Goal: Task Accomplishment & Management: Complete application form

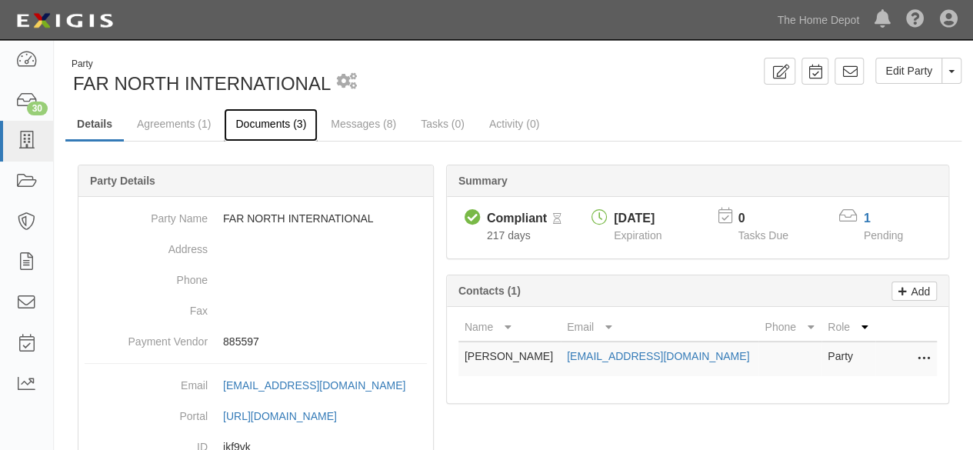
click at [261, 134] on link "Documents (3)" at bounding box center [271, 124] width 94 height 33
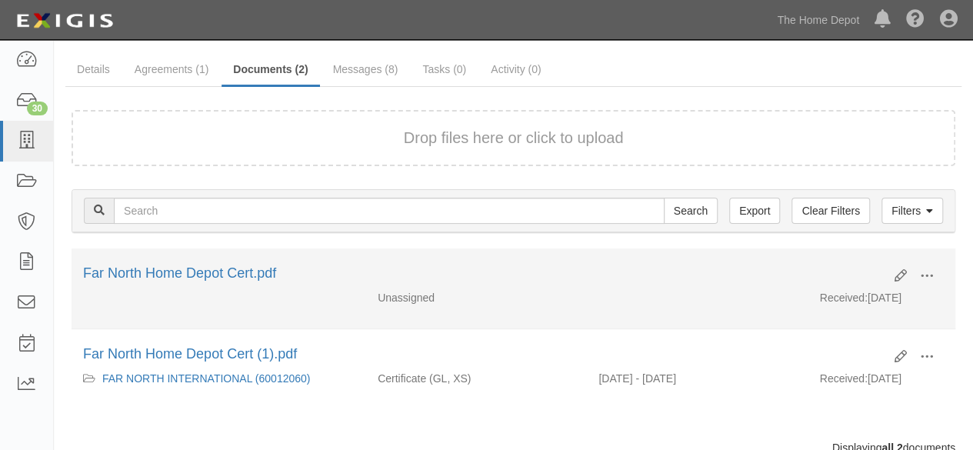
scroll to position [77, 0]
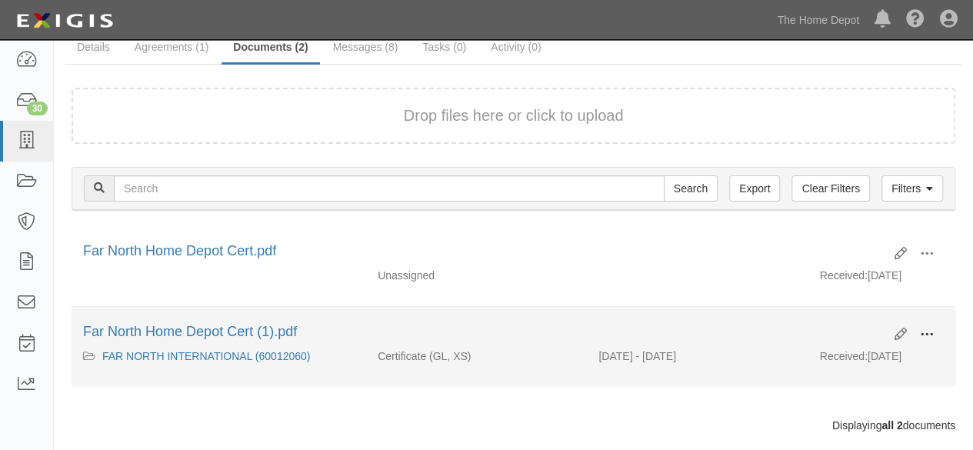
click at [935, 330] on button at bounding box center [927, 335] width 34 height 26
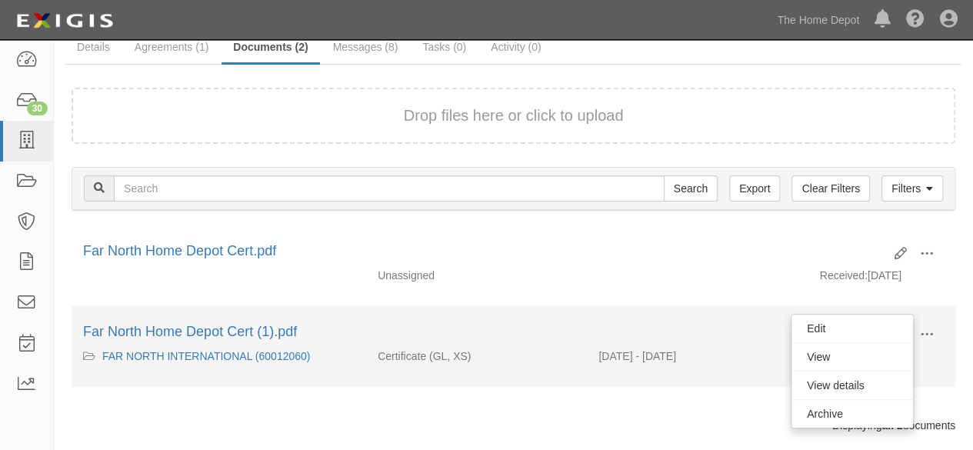
click at [914, 349] on div "Received: 10/11/2024" at bounding box center [883, 360] width 148 height 23
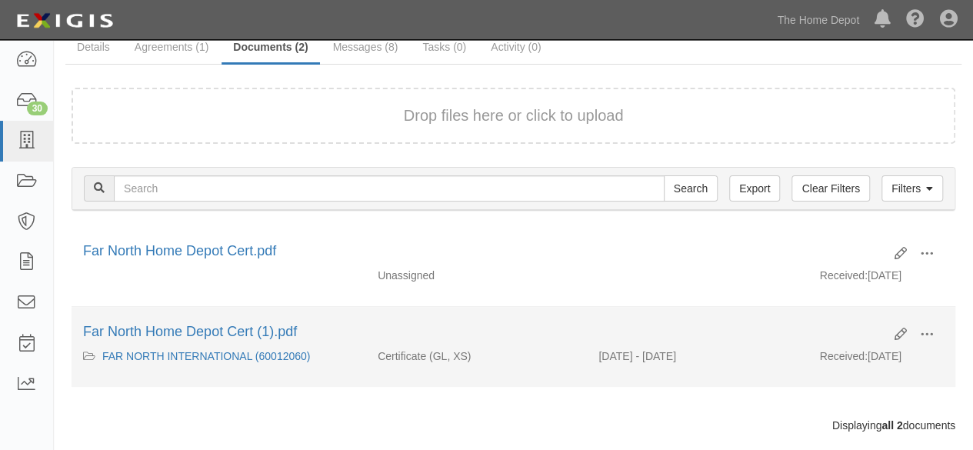
click at [900, 356] on div "Received: 10/11/2024" at bounding box center [883, 360] width 148 height 23
click at [924, 329] on span at bounding box center [927, 335] width 14 height 14
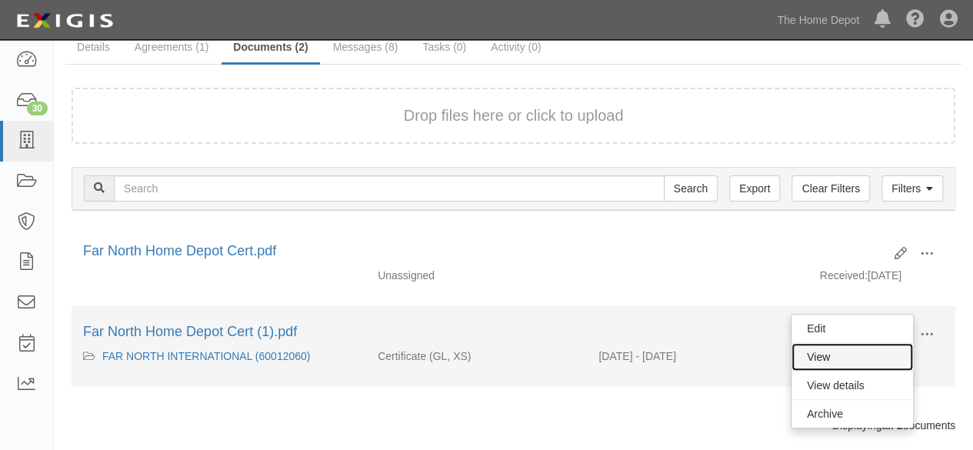
click at [879, 350] on link "View" at bounding box center [853, 357] width 122 height 28
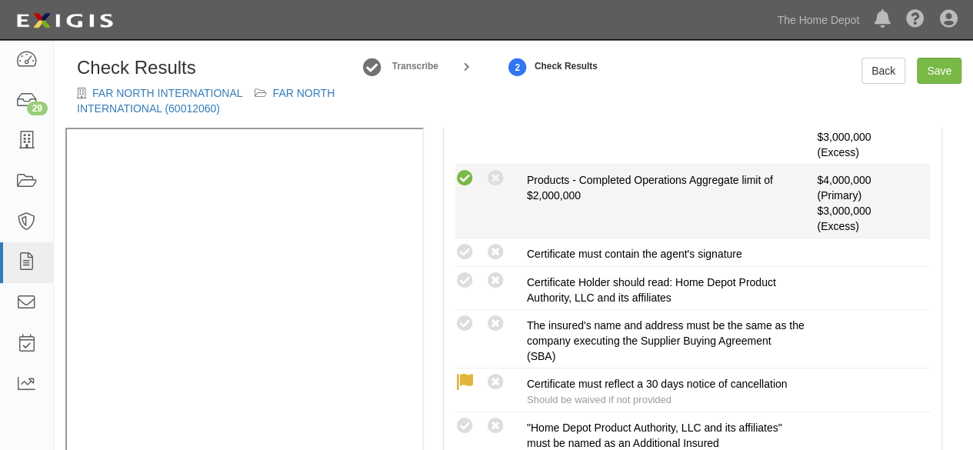
scroll to position [473, 0]
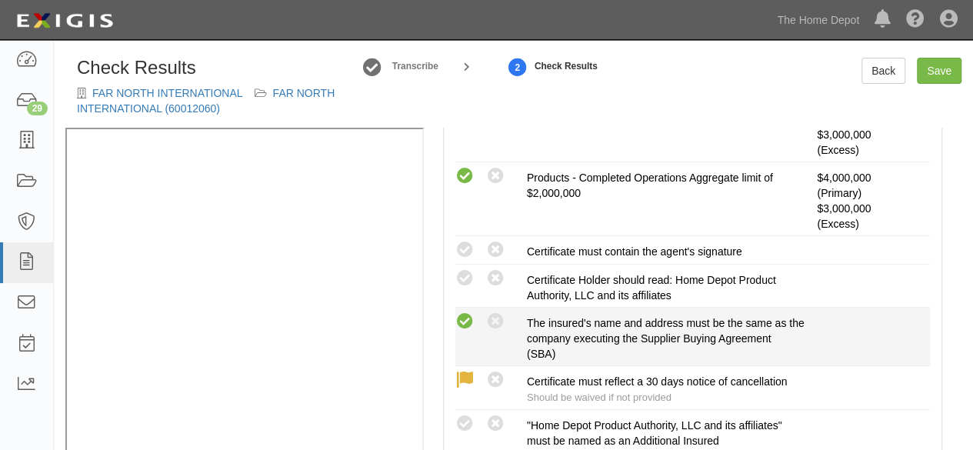
drag, startPoint x: 449, startPoint y: 321, endPoint x: 460, endPoint y: 322, distance: 11.6
click at [456, 322] on div "Compliant Waived: Non-Compliant" at bounding box center [485, 322] width 83 height 20
click at [465, 322] on icon at bounding box center [465, 321] width 19 height 19
radio input "true"
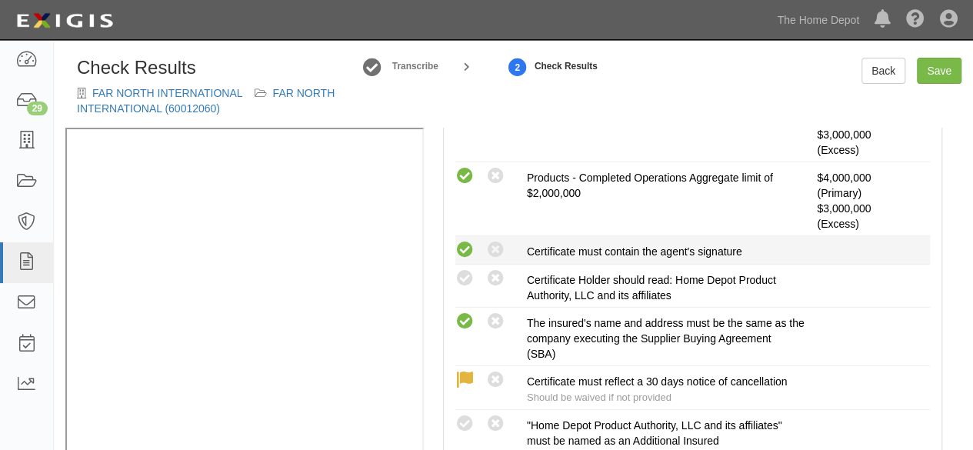
click at [466, 250] on icon at bounding box center [465, 250] width 19 height 19
radio input "true"
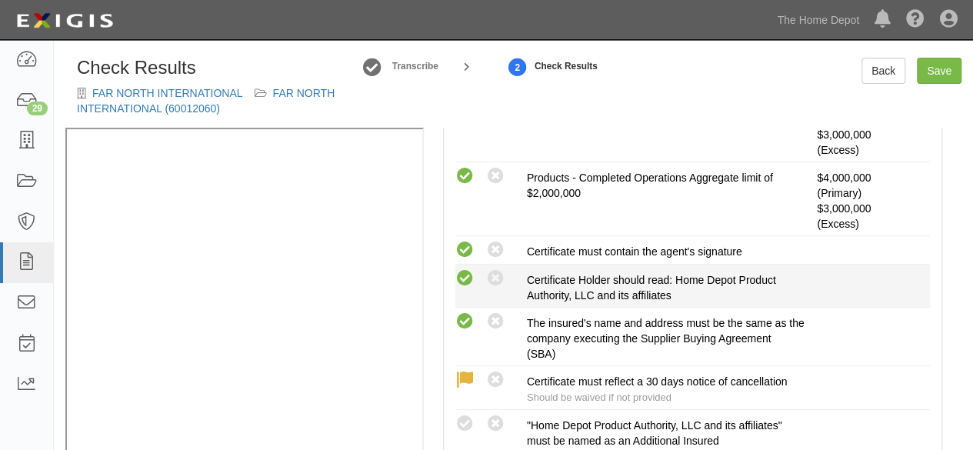
click at [466, 279] on icon at bounding box center [465, 278] width 19 height 19
radio input "true"
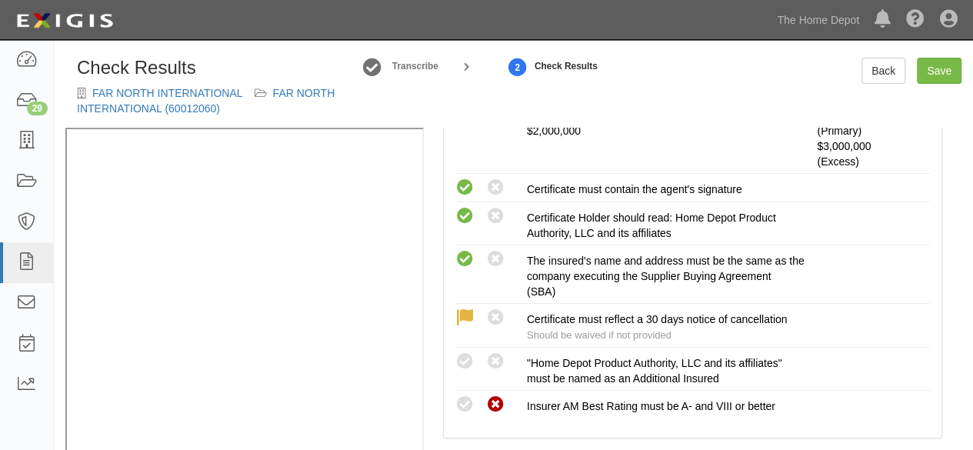
scroll to position [627, 0]
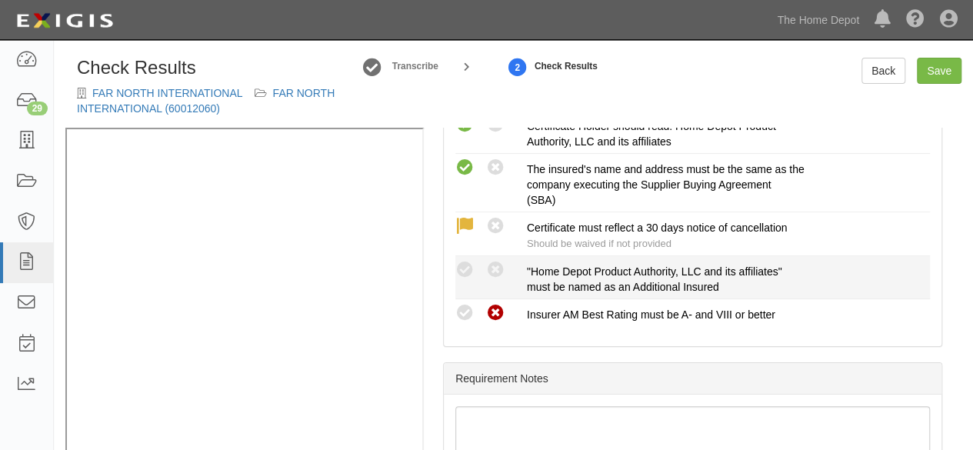
drag, startPoint x: 467, startPoint y: 269, endPoint x: 552, endPoint y: 276, distance: 85.7
click at [469, 269] on icon at bounding box center [465, 270] width 19 height 19
radio input "true"
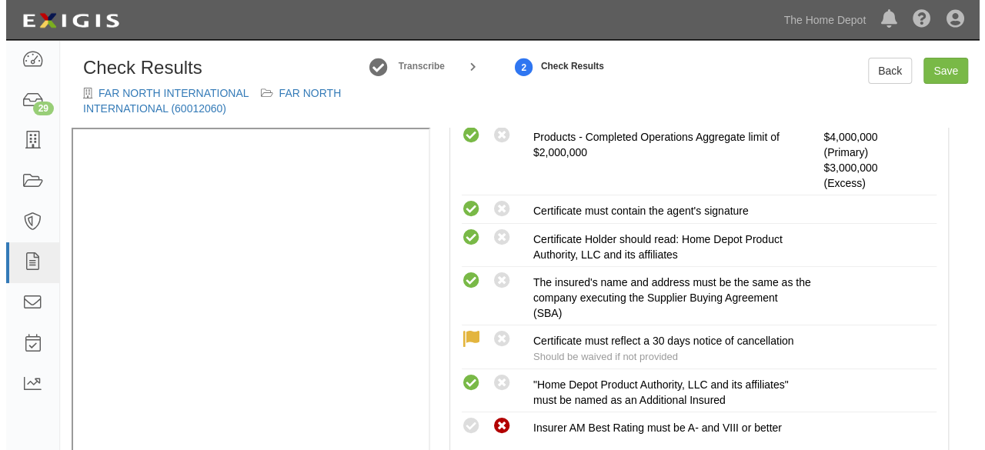
scroll to position [242, 0]
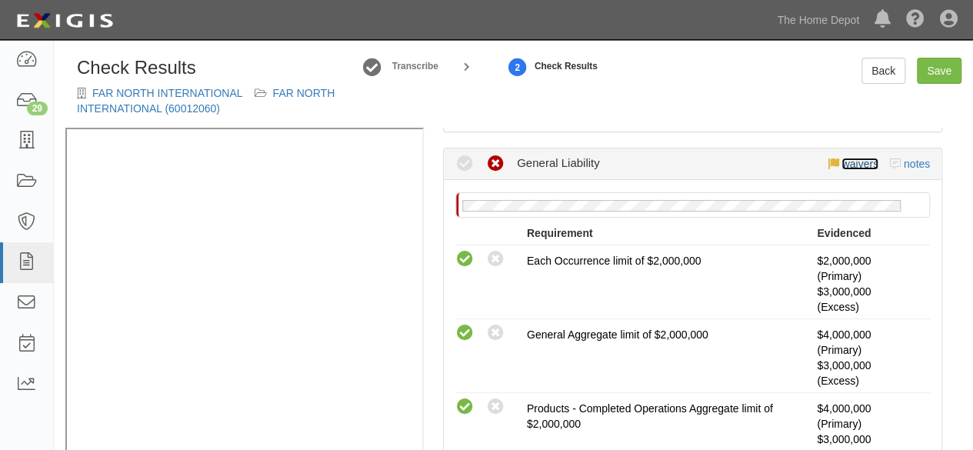
click at [846, 165] on link "waivers" at bounding box center [860, 164] width 36 height 12
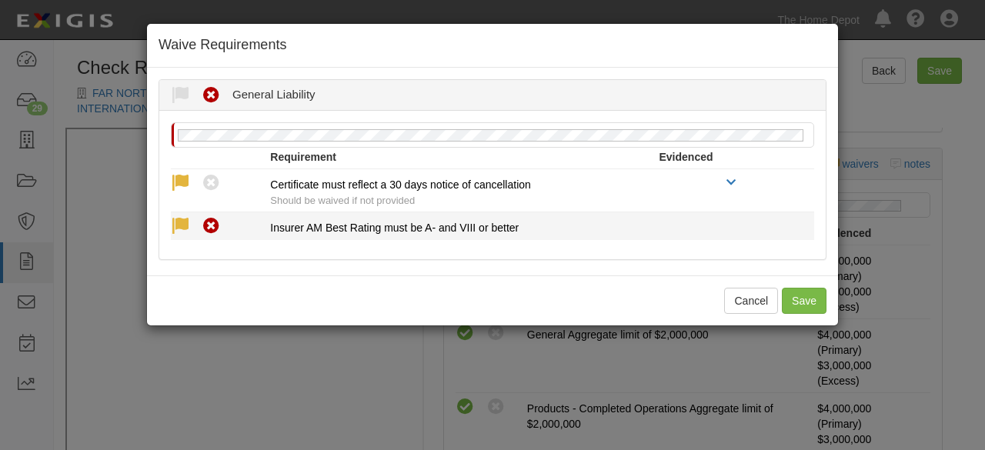
click at [182, 221] on icon at bounding box center [180, 226] width 19 height 19
radio input "true"
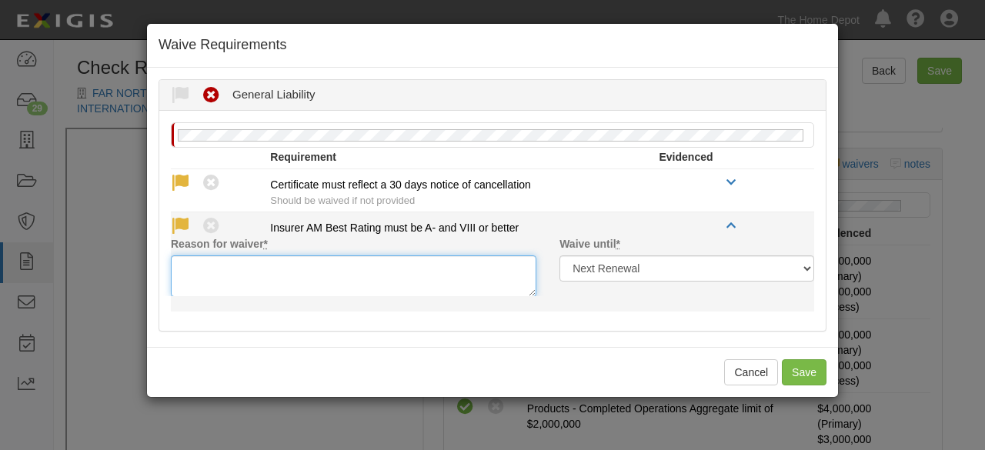
click at [198, 268] on textarea "Reason for waiver *" at bounding box center [353, 276] width 365 height 42
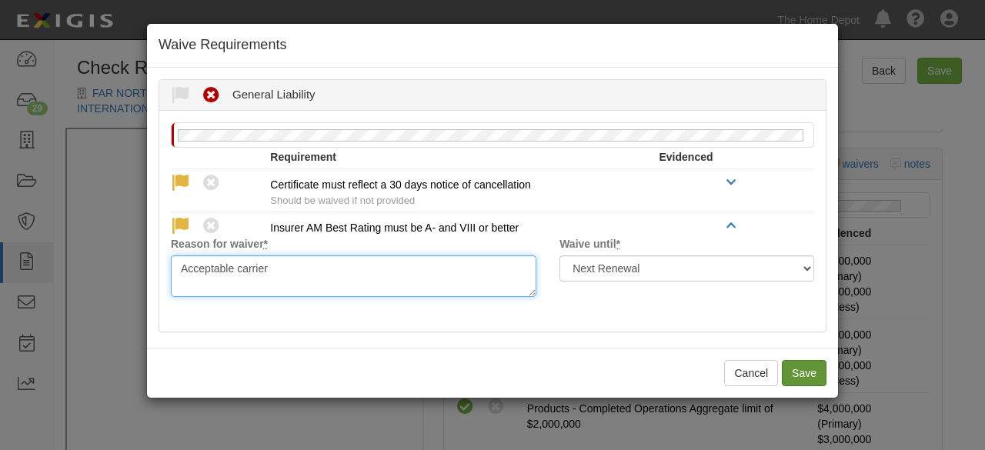
type textarea "Acceptable carrier"
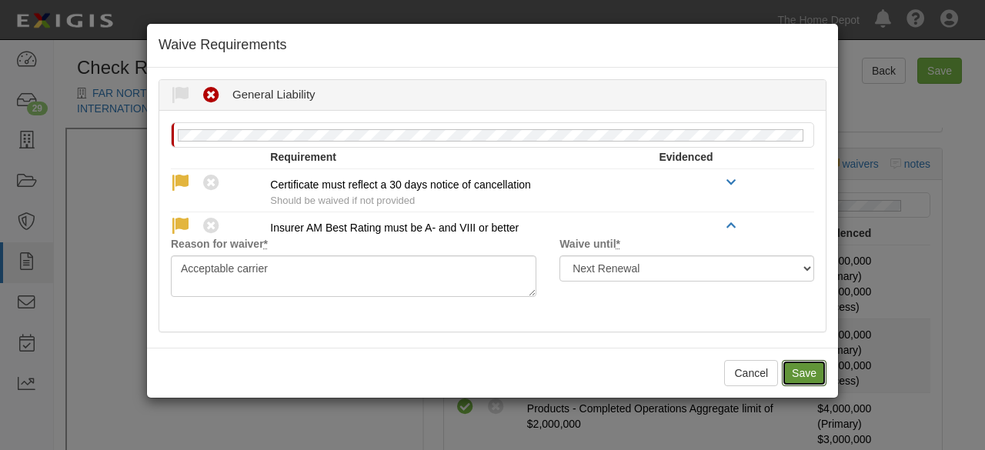
drag, startPoint x: 799, startPoint y: 366, endPoint x: 791, endPoint y: 358, distance: 11.4
click at [799, 366] on button "Save" at bounding box center [804, 373] width 45 height 26
radio input "true"
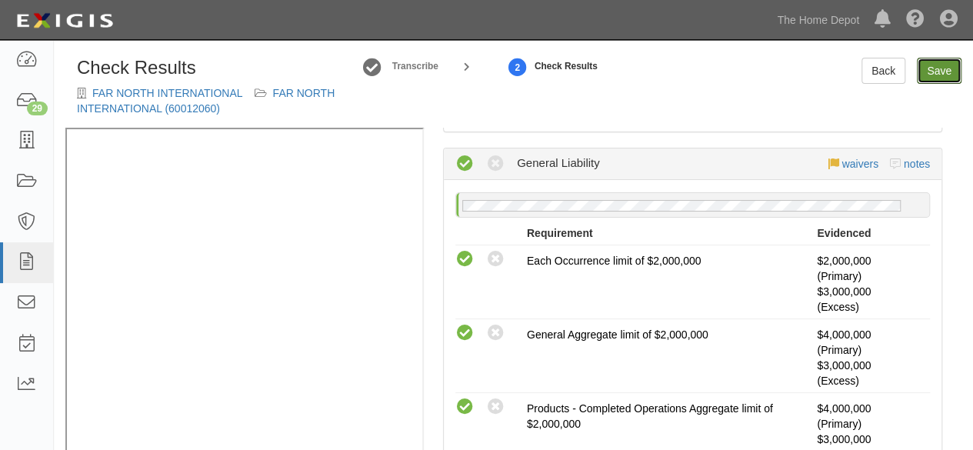
click at [936, 75] on link "Save" at bounding box center [939, 71] width 45 height 26
radio input "true"
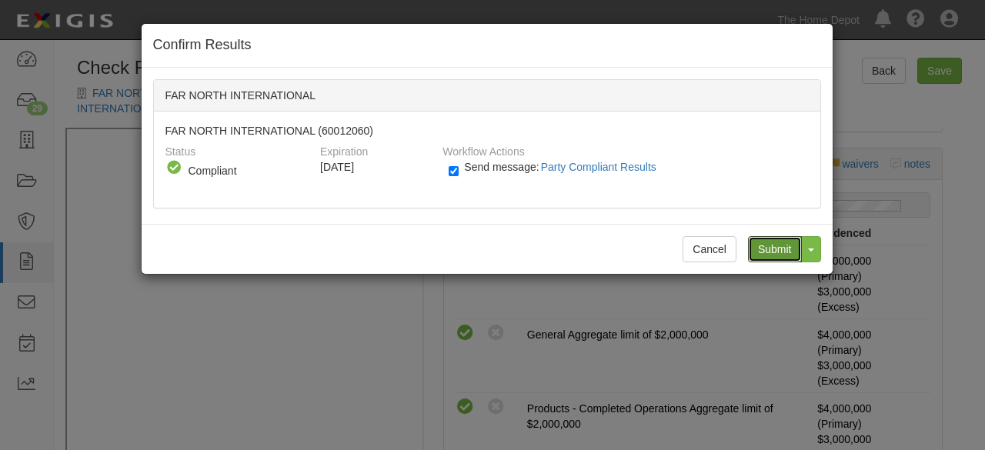
drag, startPoint x: 771, startPoint y: 249, endPoint x: 423, endPoint y: 121, distance: 370.8
click at [771, 249] on input "Submit" at bounding box center [775, 249] width 54 height 26
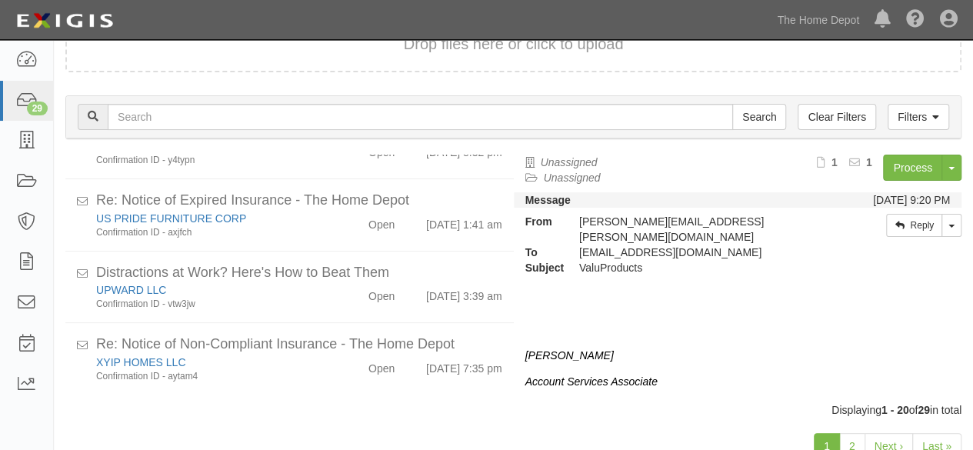
scroll to position [173, 0]
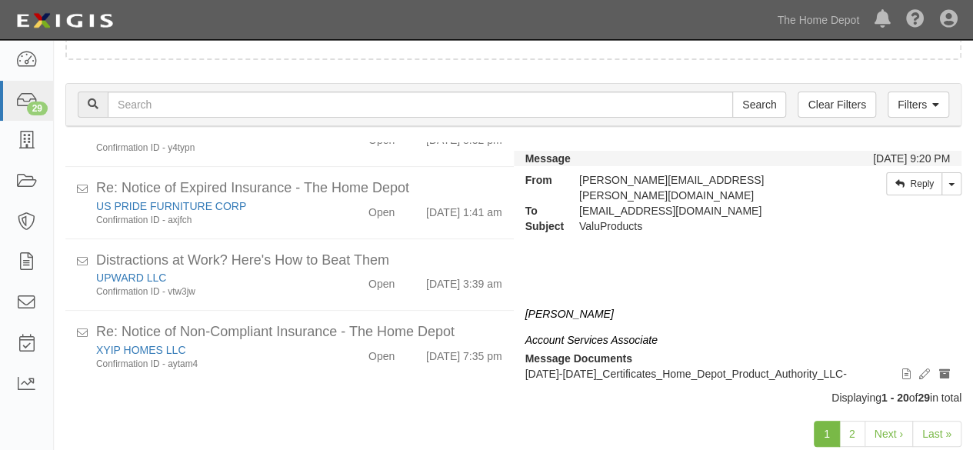
scroll to position [118, 0]
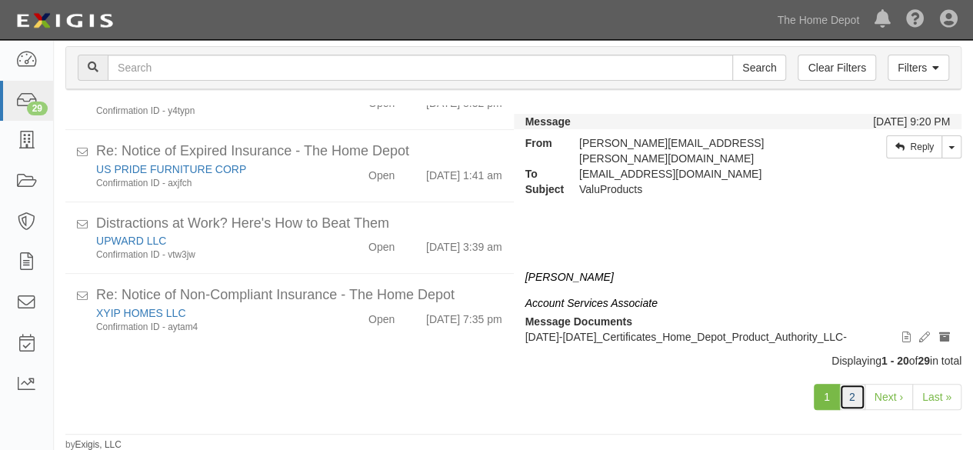
click at [850, 389] on link "2" at bounding box center [852, 397] width 26 height 26
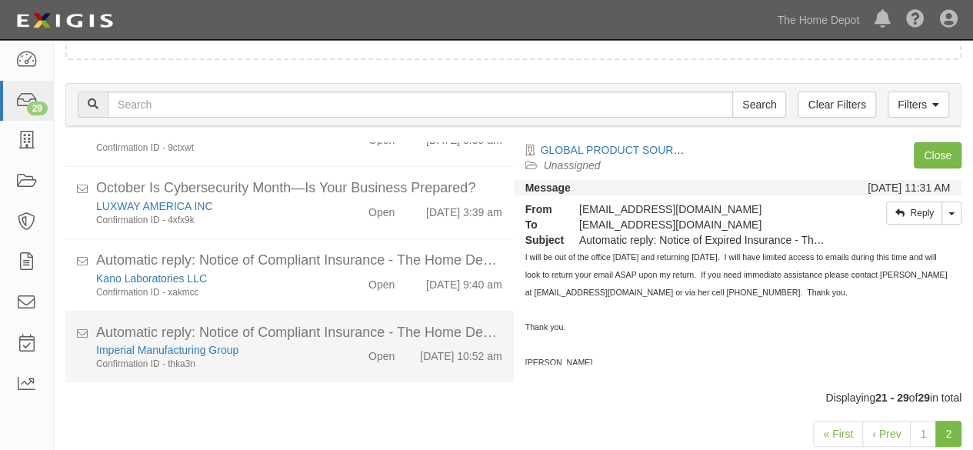
scroll to position [118, 0]
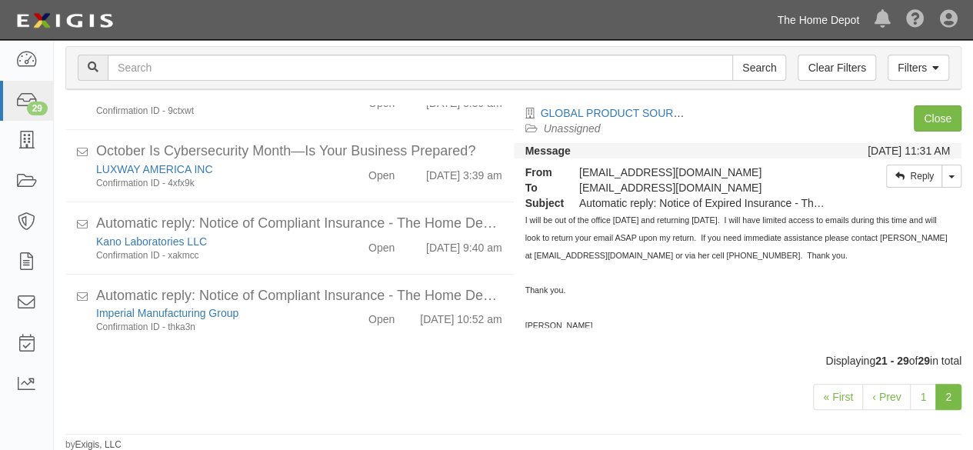
click at [833, 15] on link "The Home Depot" at bounding box center [818, 20] width 98 height 31
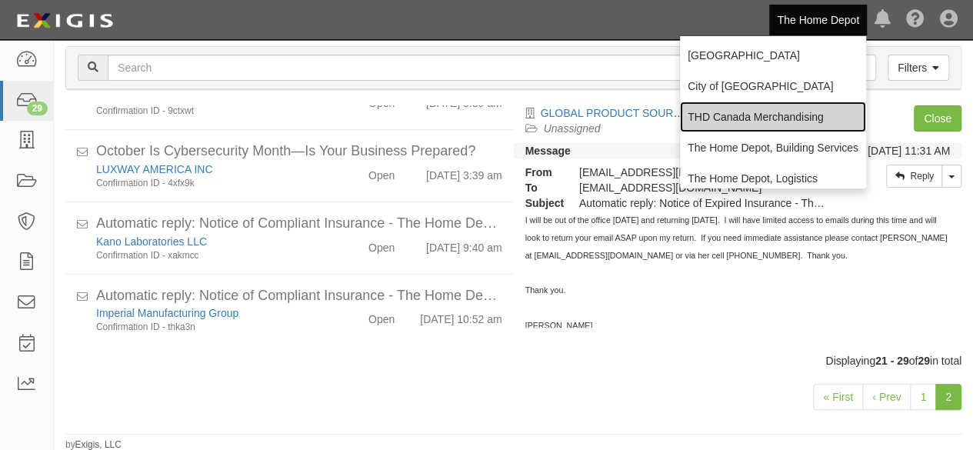
click at [743, 117] on link "THD Canada Merchandising" at bounding box center [773, 117] width 186 height 31
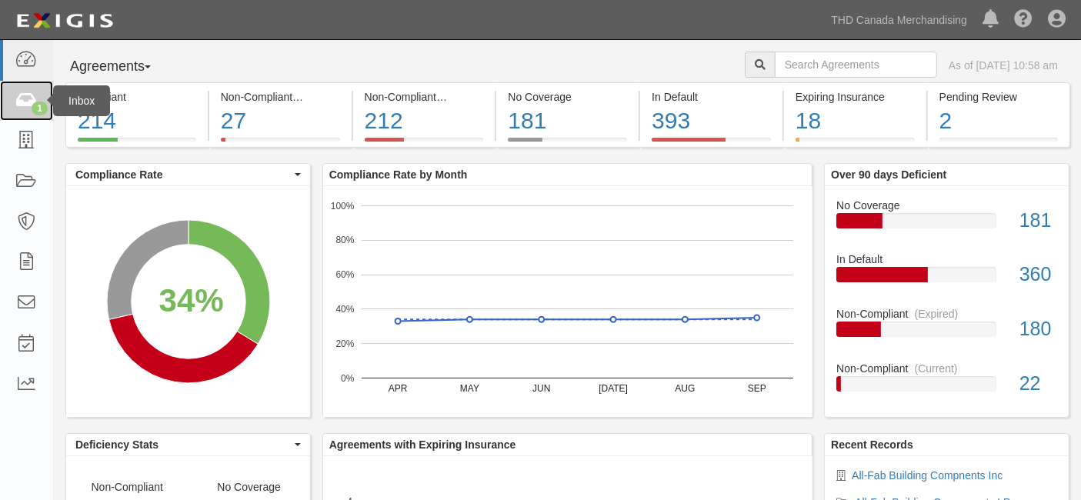
click at [38, 92] on link "1" at bounding box center [26, 101] width 53 height 41
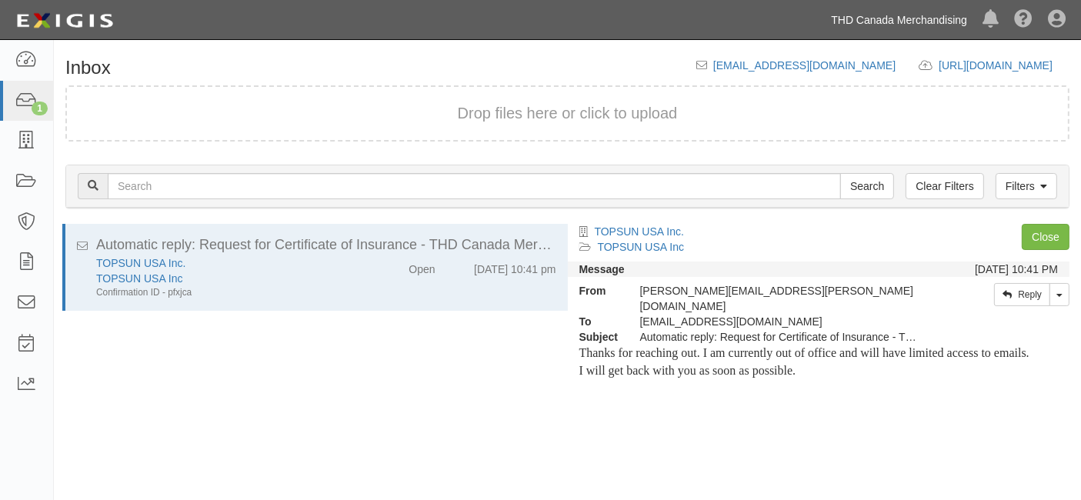
click at [896, 12] on link "THD Canada Merchandising" at bounding box center [899, 20] width 152 height 31
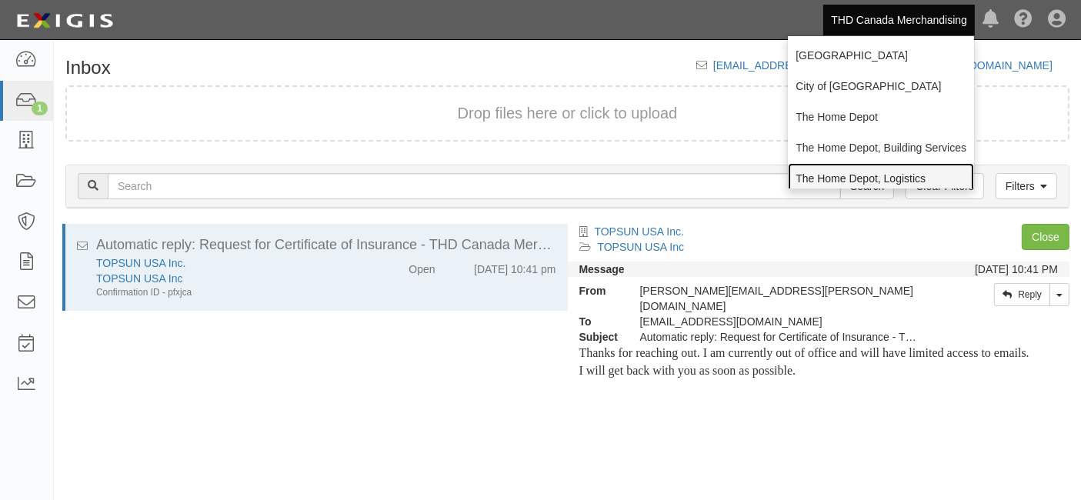
drag, startPoint x: 833, startPoint y: 177, endPoint x: 807, endPoint y: 170, distance: 27.1
click at [834, 177] on link "The Home Depot, Logistics" at bounding box center [881, 178] width 186 height 31
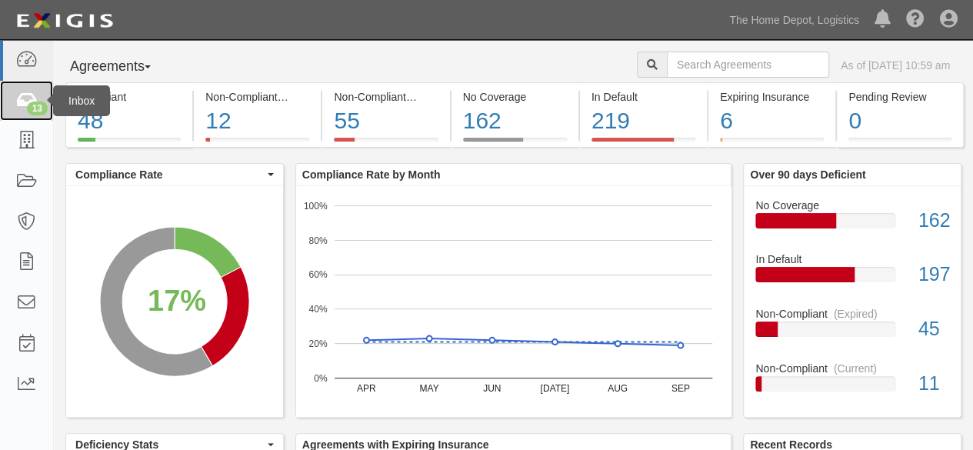
click at [25, 110] on icon at bounding box center [26, 101] width 22 height 18
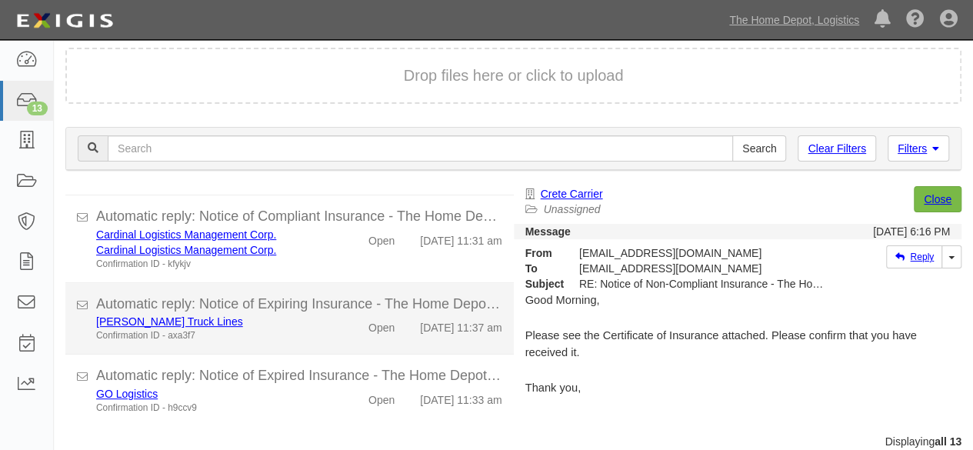
scroll to position [58, 0]
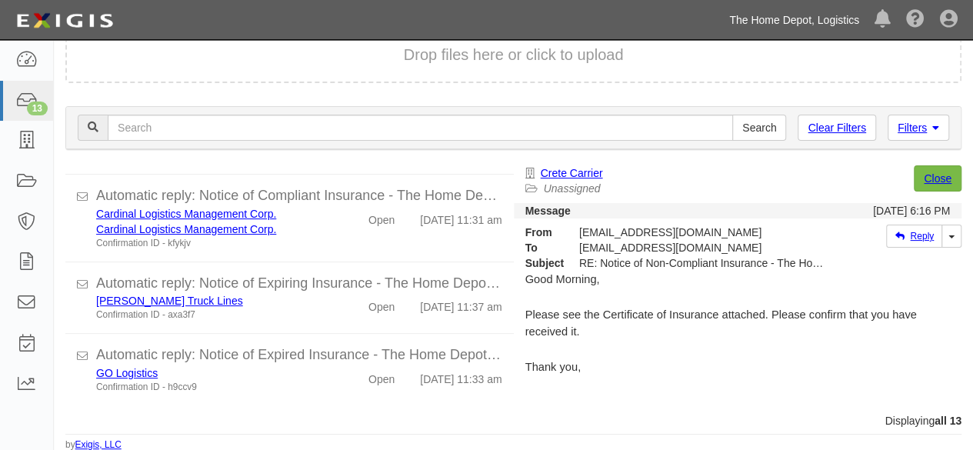
click at [801, 20] on link "The Home Depot, Logistics" at bounding box center [794, 20] width 145 height 31
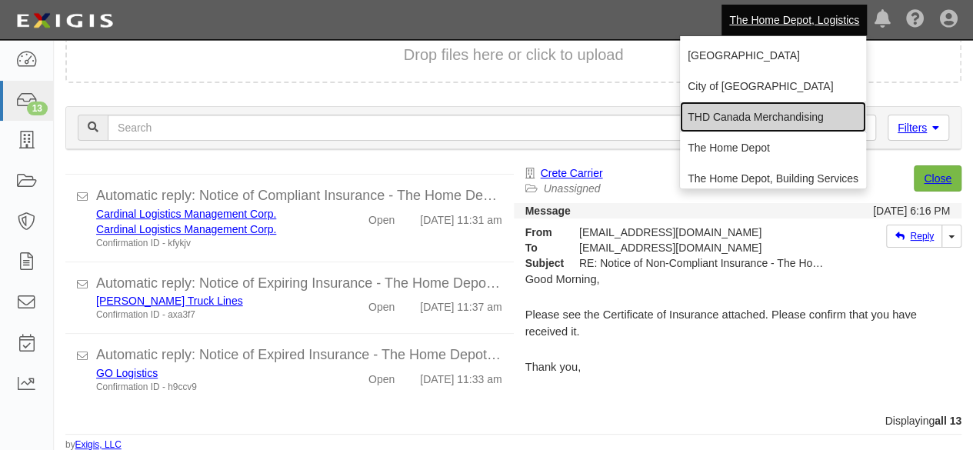
click at [769, 121] on link "THD Canada Merchandising" at bounding box center [773, 117] width 186 height 31
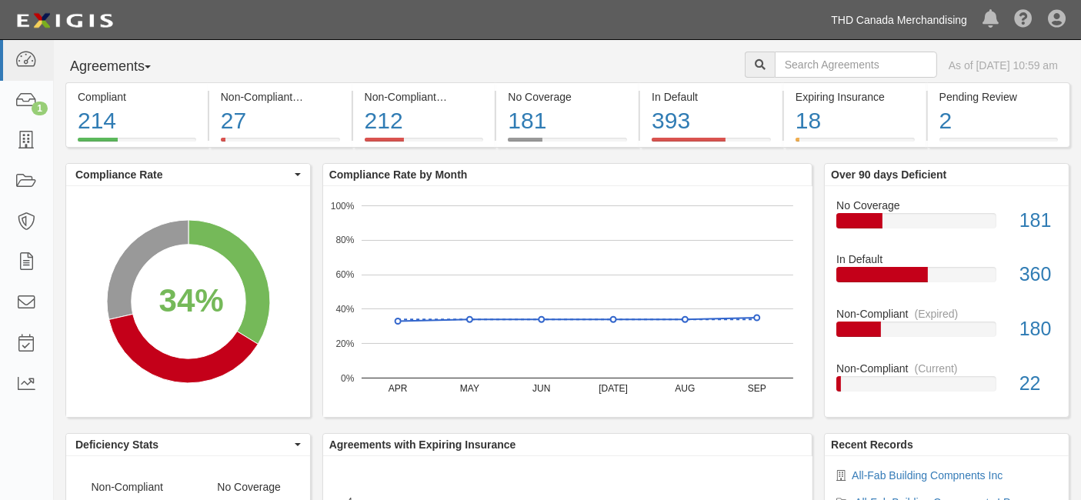
click at [894, 22] on link "THD Canada Merchandising" at bounding box center [899, 20] width 152 height 31
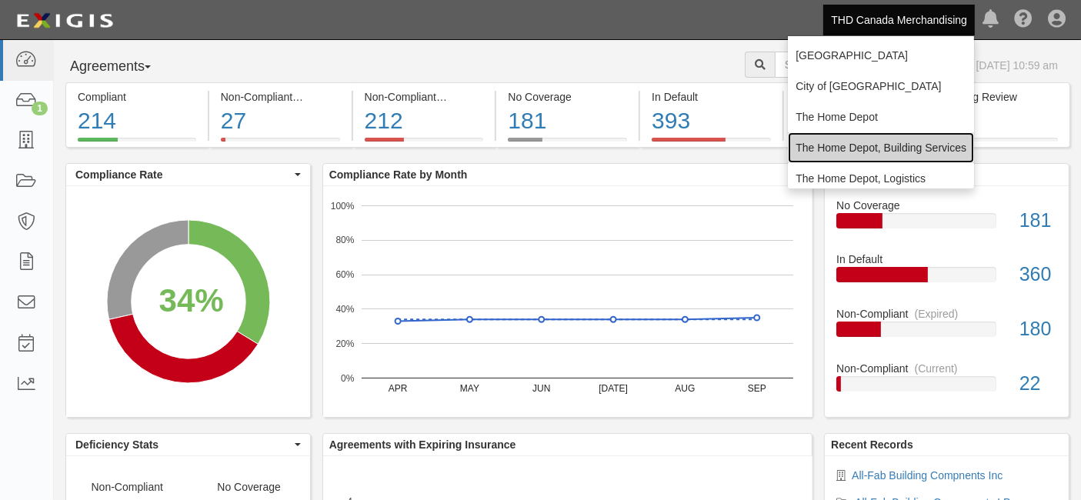
click at [880, 145] on link "The Home Depot, Building Services" at bounding box center [881, 147] width 186 height 31
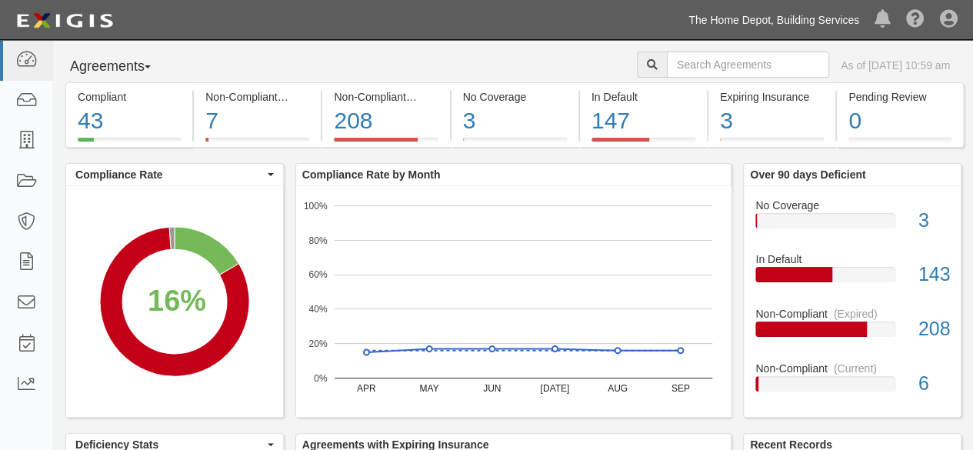
click at [772, 20] on link "The Home Depot, Building Services" at bounding box center [774, 20] width 186 height 31
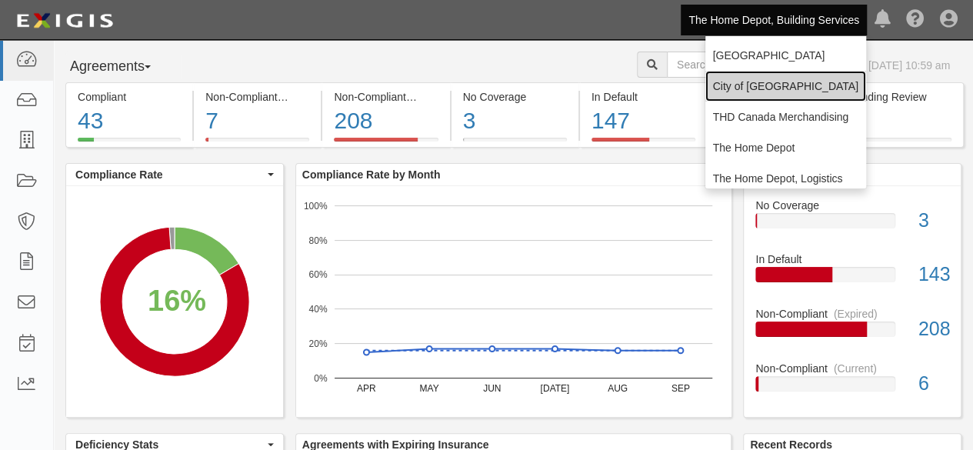
click at [769, 92] on link "City of [GEOGRAPHIC_DATA]" at bounding box center [786, 86] width 161 height 31
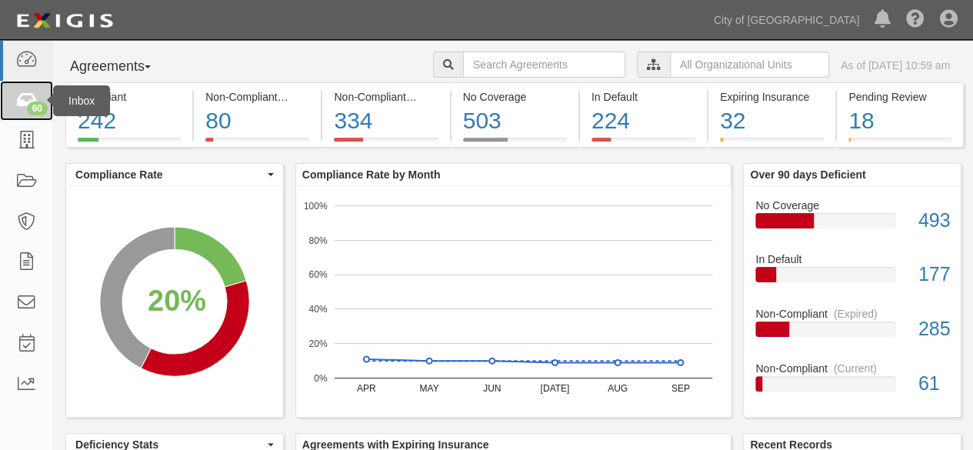
click at [32, 98] on icon at bounding box center [26, 101] width 22 height 18
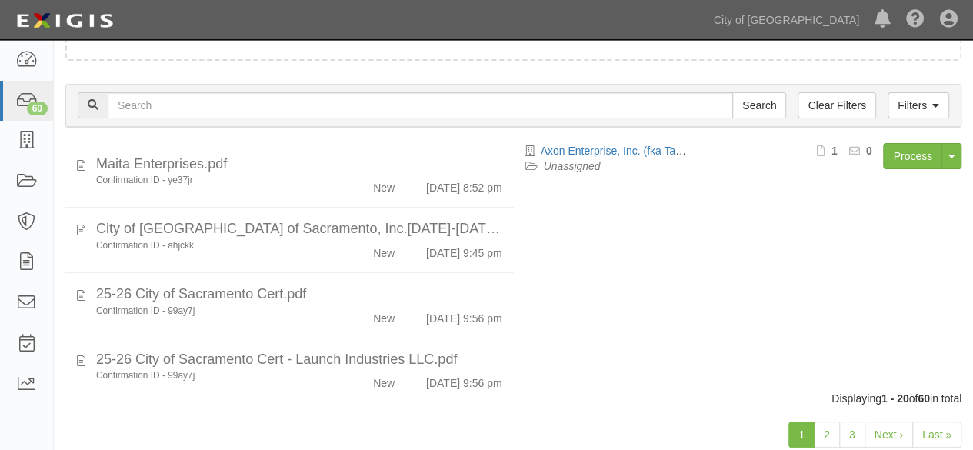
scroll to position [118, 0]
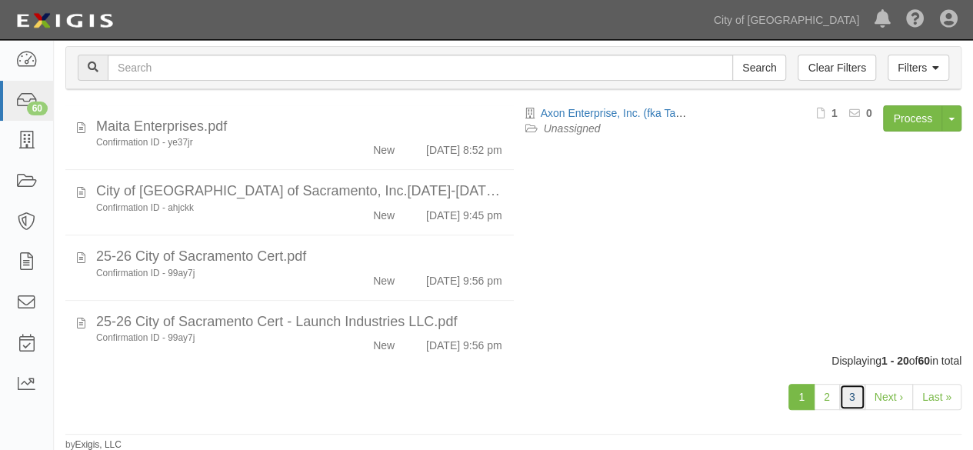
click at [853, 394] on link "3" at bounding box center [852, 397] width 26 height 26
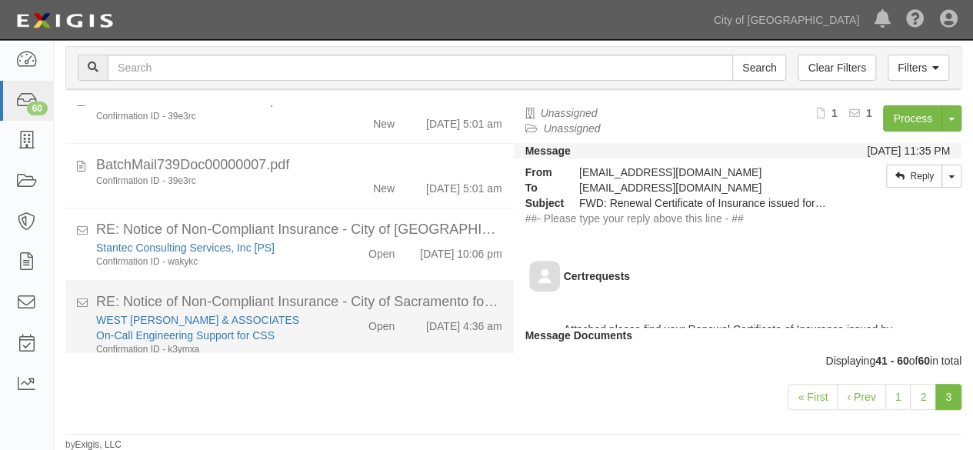
scroll to position [756, 0]
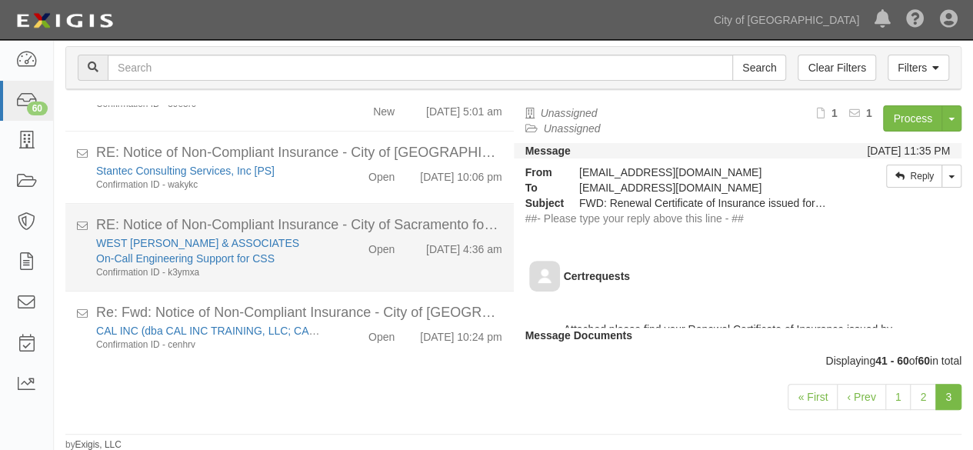
click at [338, 257] on div "Open" at bounding box center [371, 246] width 72 height 22
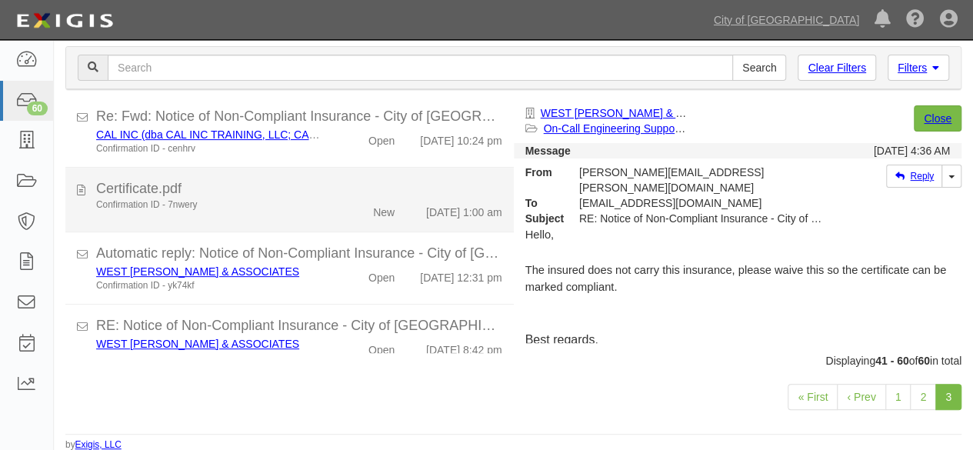
scroll to position [986, 0]
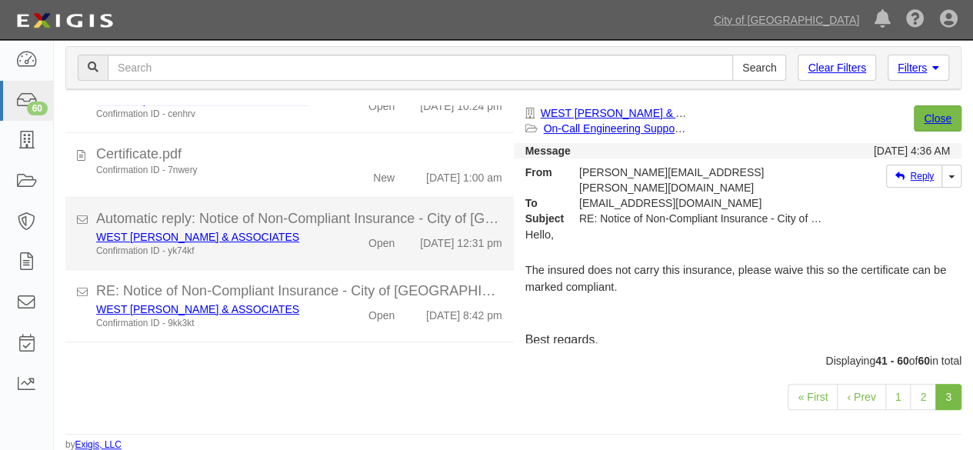
click at [335, 251] on div "Open" at bounding box center [371, 240] width 72 height 22
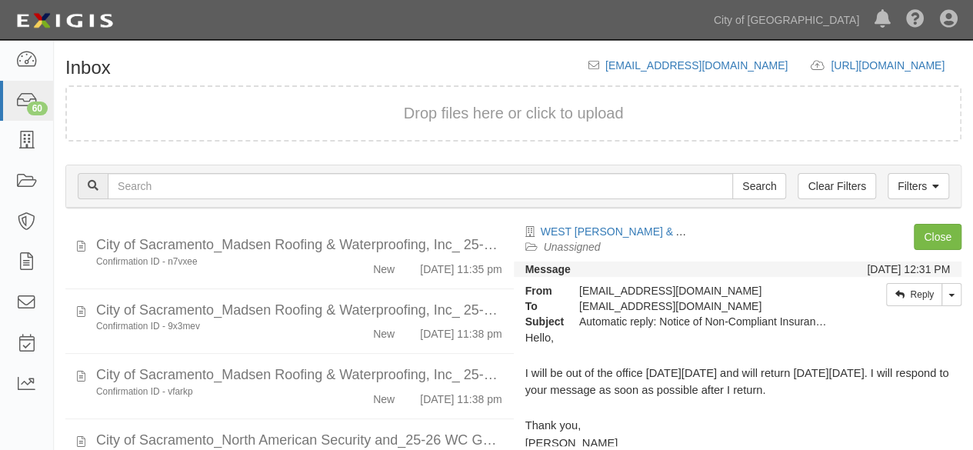
scroll to position [118, 0]
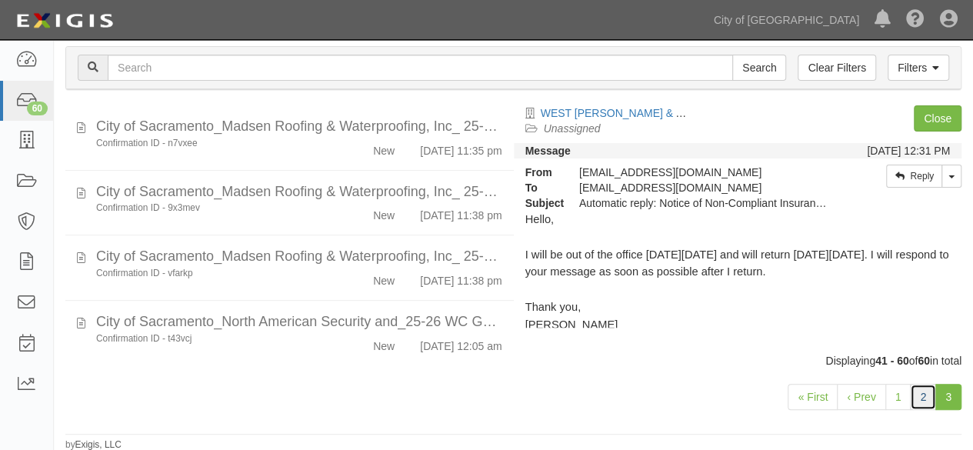
click at [922, 395] on link "2" at bounding box center [923, 397] width 26 height 26
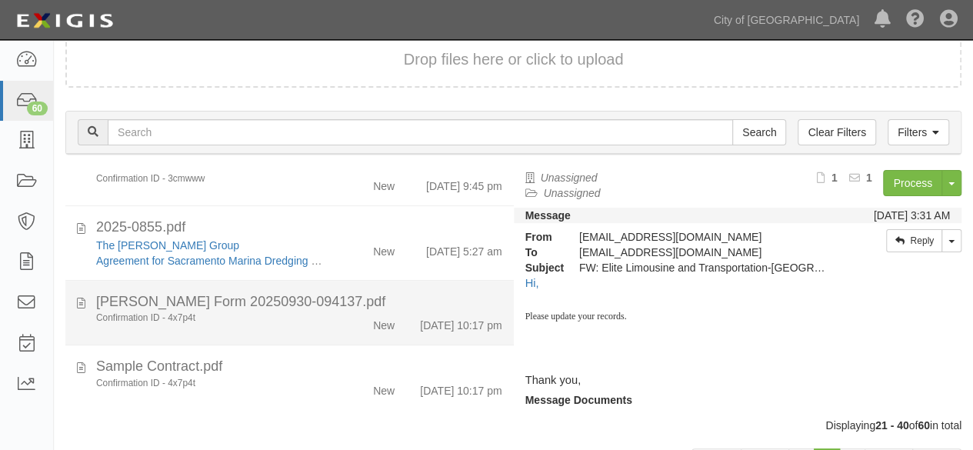
scroll to position [118, 0]
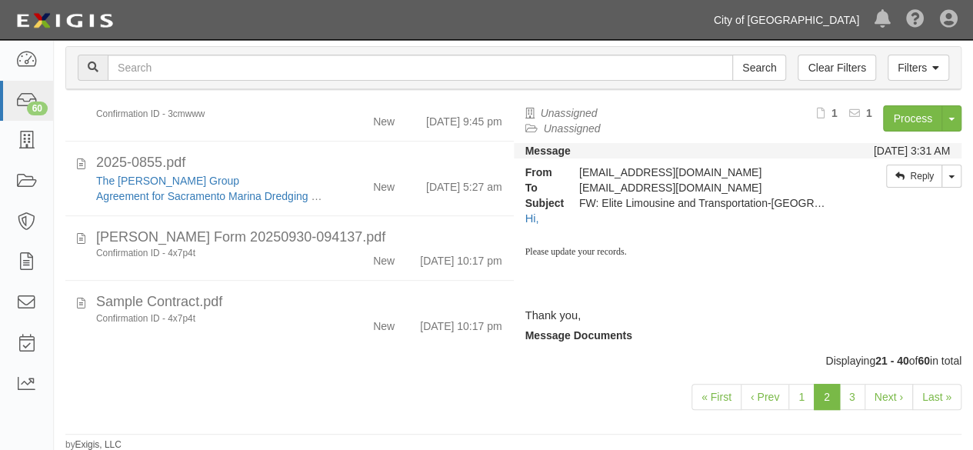
click at [823, 25] on link "City of [GEOGRAPHIC_DATA]" at bounding box center [786, 20] width 161 height 31
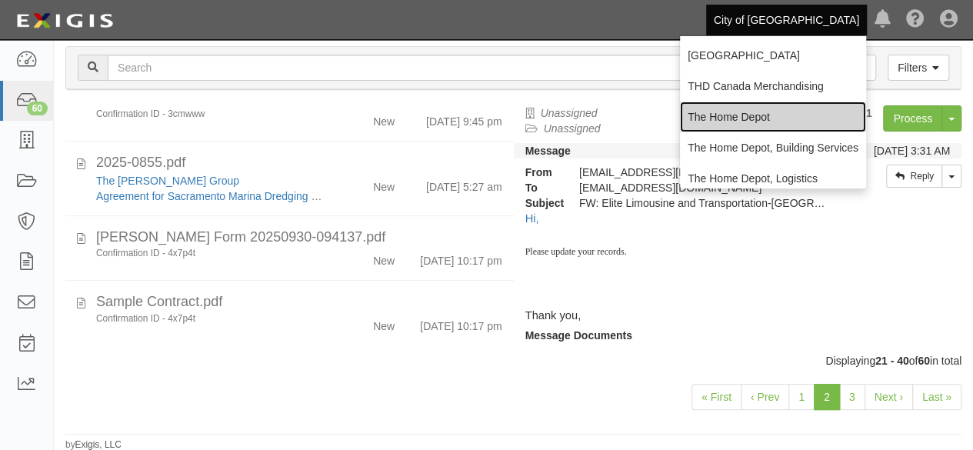
click at [696, 121] on link "The Home Depot" at bounding box center [773, 117] width 186 height 31
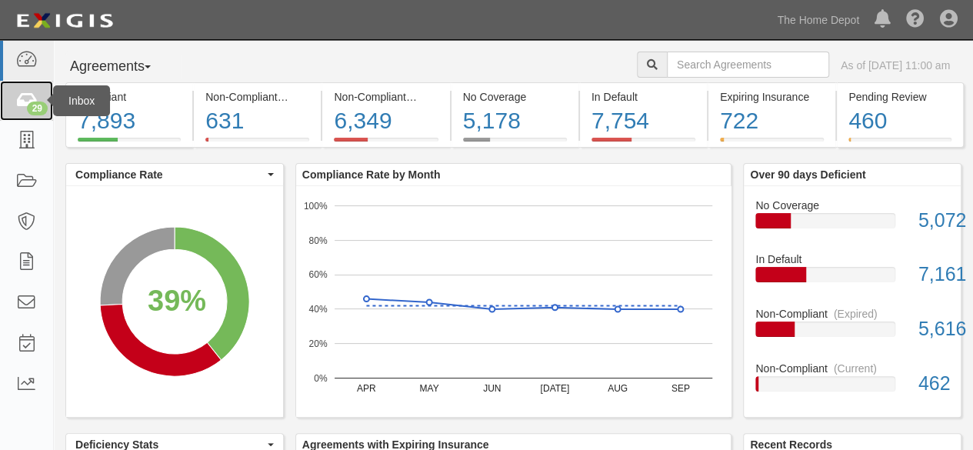
click at [38, 105] on div "29" at bounding box center [37, 109] width 21 height 14
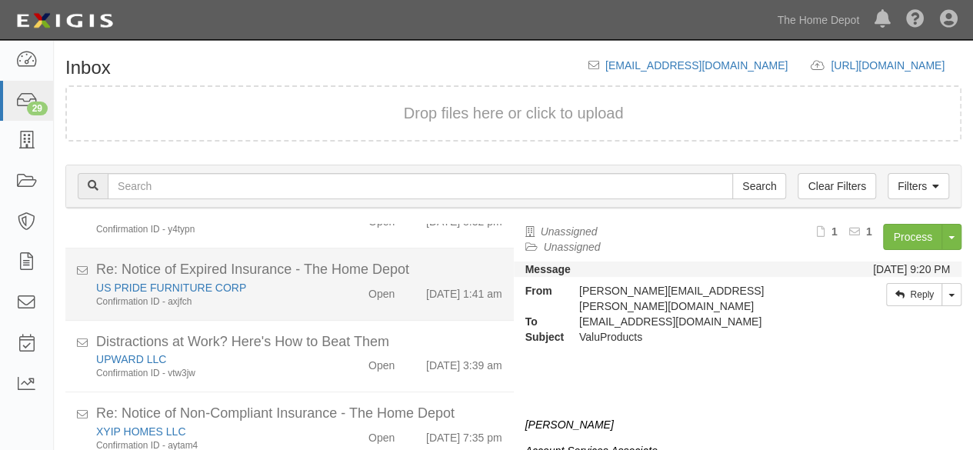
scroll to position [118, 0]
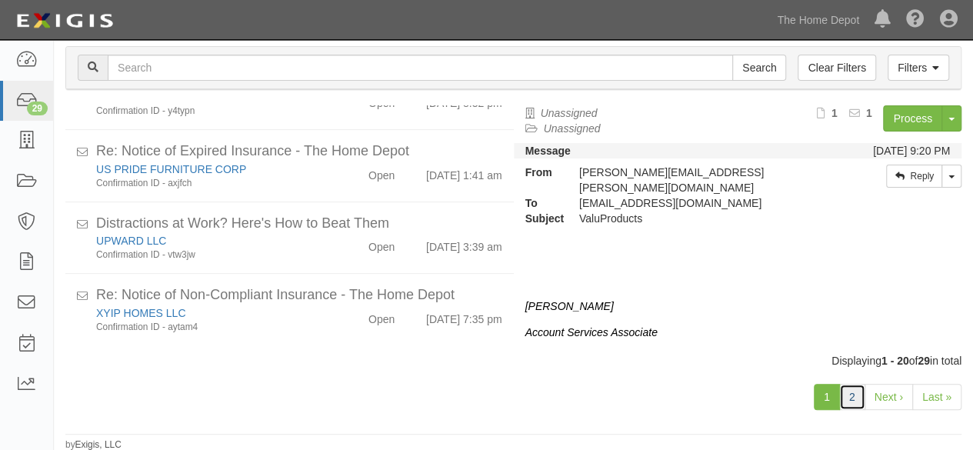
click at [854, 392] on link "2" at bounding box center [852, 397] width 26 height 26
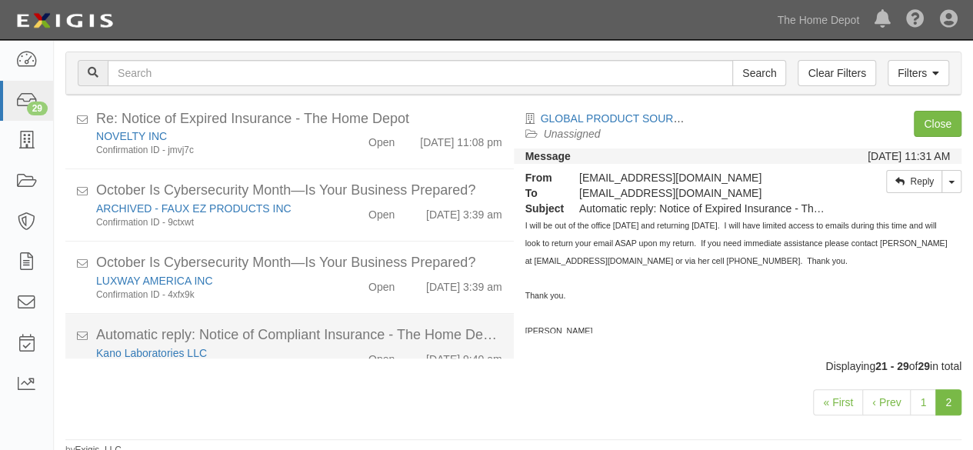
scroll to position [287, 0]
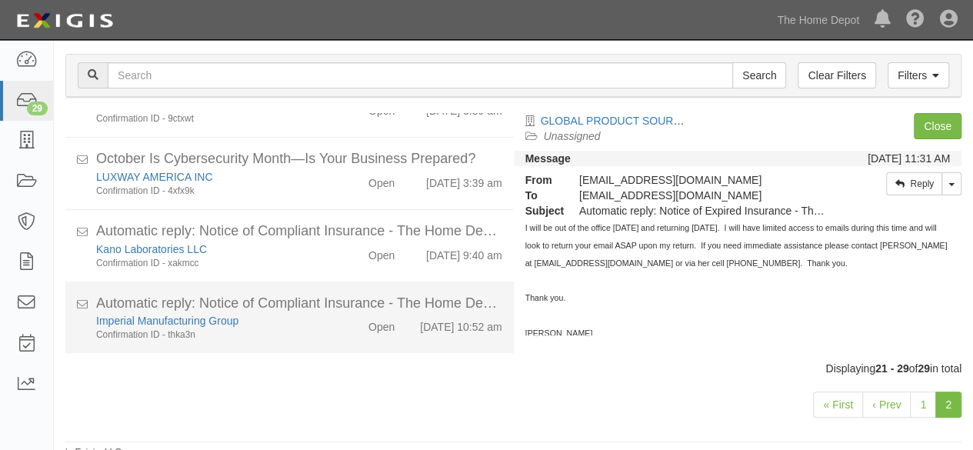
scroll to position [118, 0]
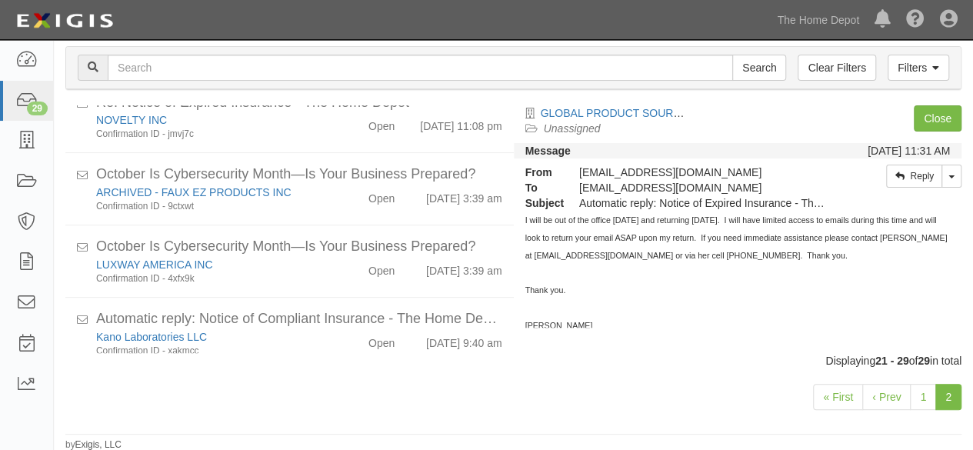
scroll to position [439, 0]
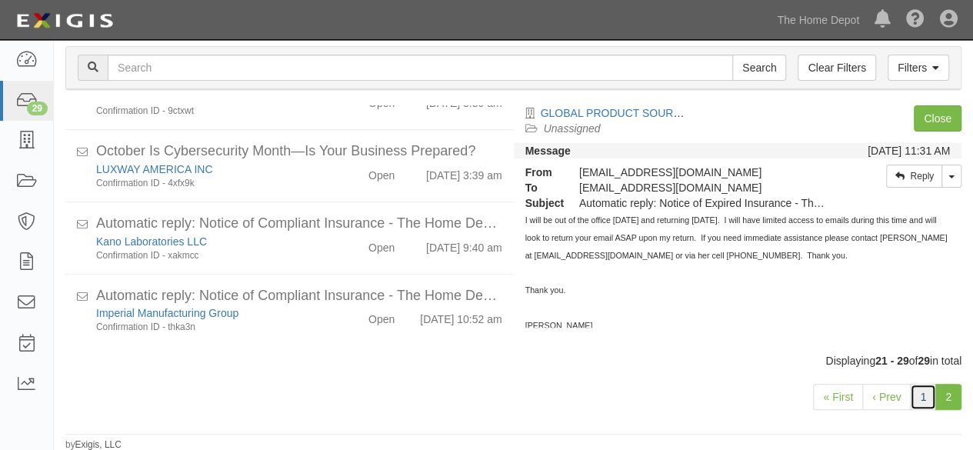
click at [925, 398] on link "1" at bounding box center [923, 397] width 26 height 26
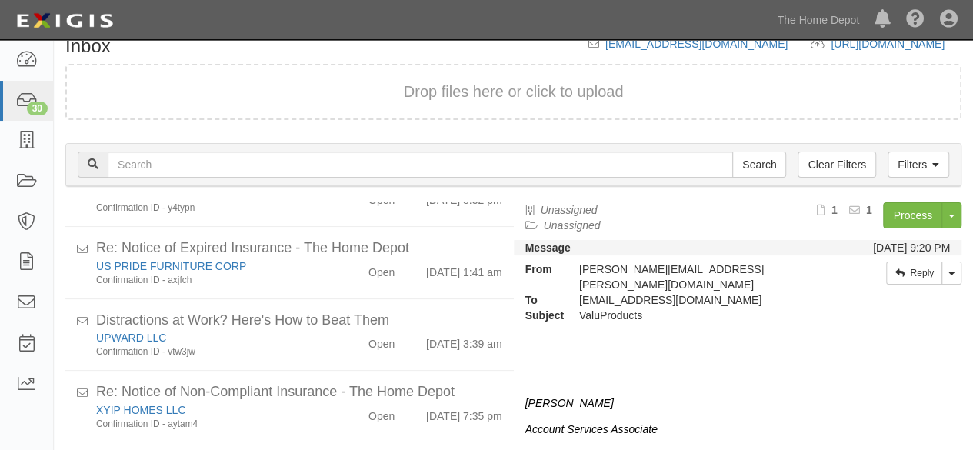
scroll to position [118, 0]
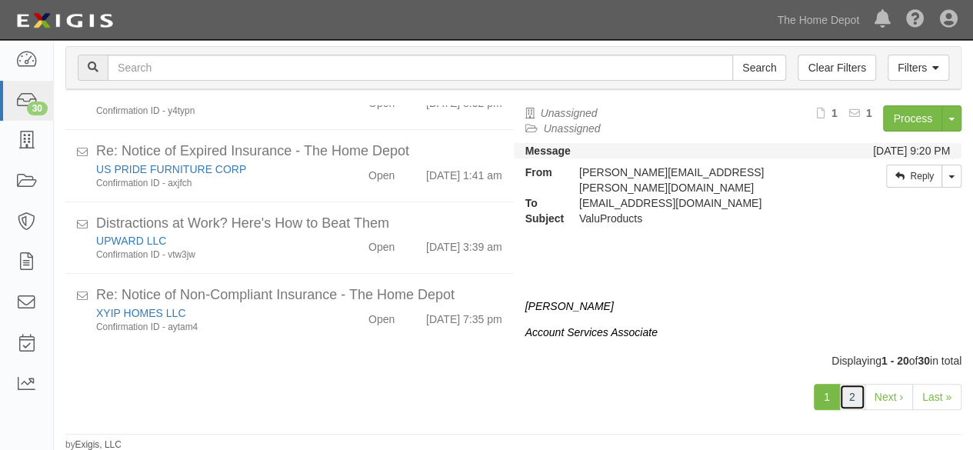
click at [851, 404] on link "2" at bounding box center [852, 397] width 26 height 26
